Goal: Navigation & Orientation: Go to known website

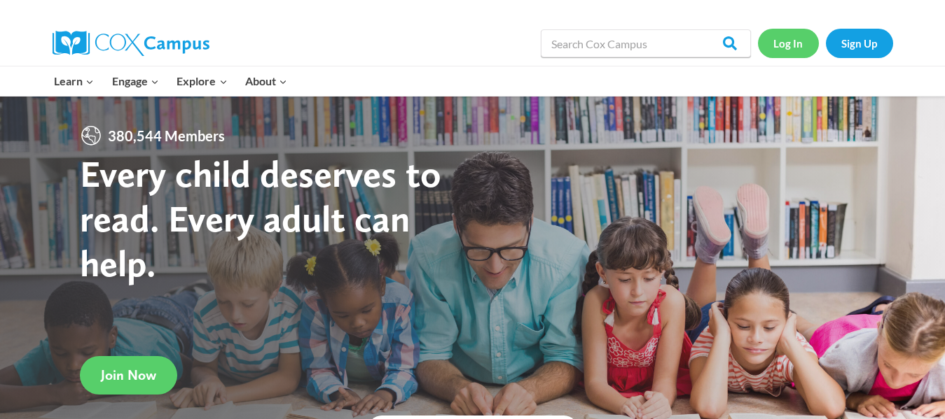
click at [783, 41] on link "Log In" at bounding box center [788, 43] width 61 height 29
click at [803, 42] on link "Log In" at bounding box center [788, 43] width 61 height 29
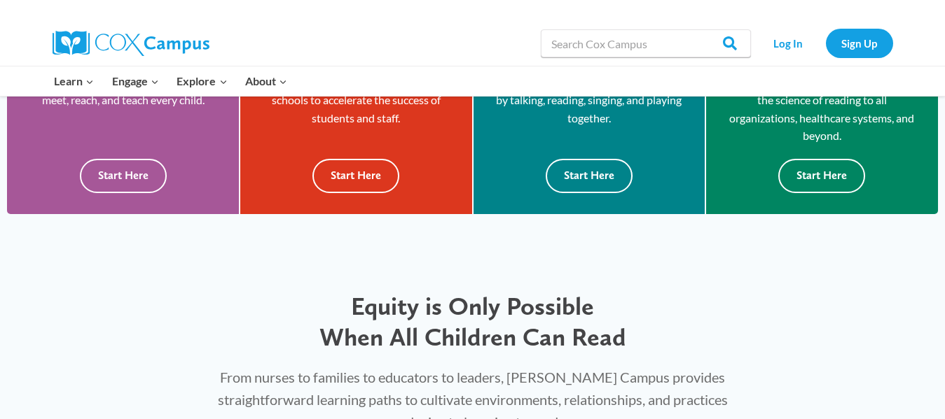
scroll to position [475, 0]
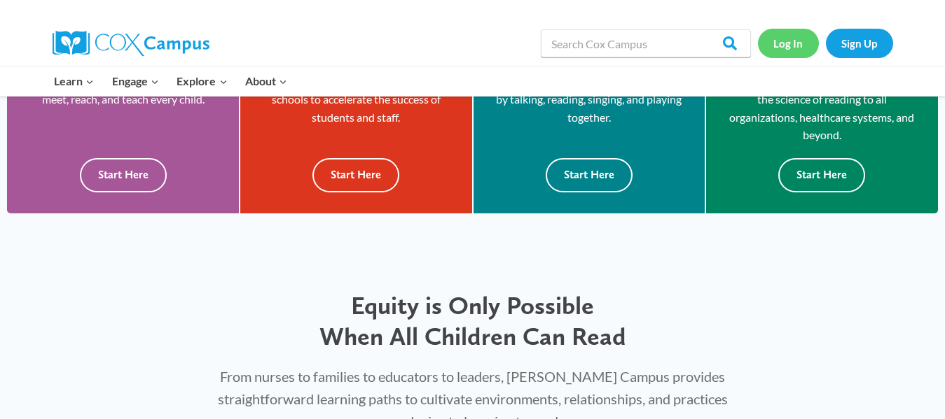
click at [783, 36] on link "Log In" at bounding box center [788, 43] width 61 height 29
